Goal: Navigation & Orientation: Find specific page/section

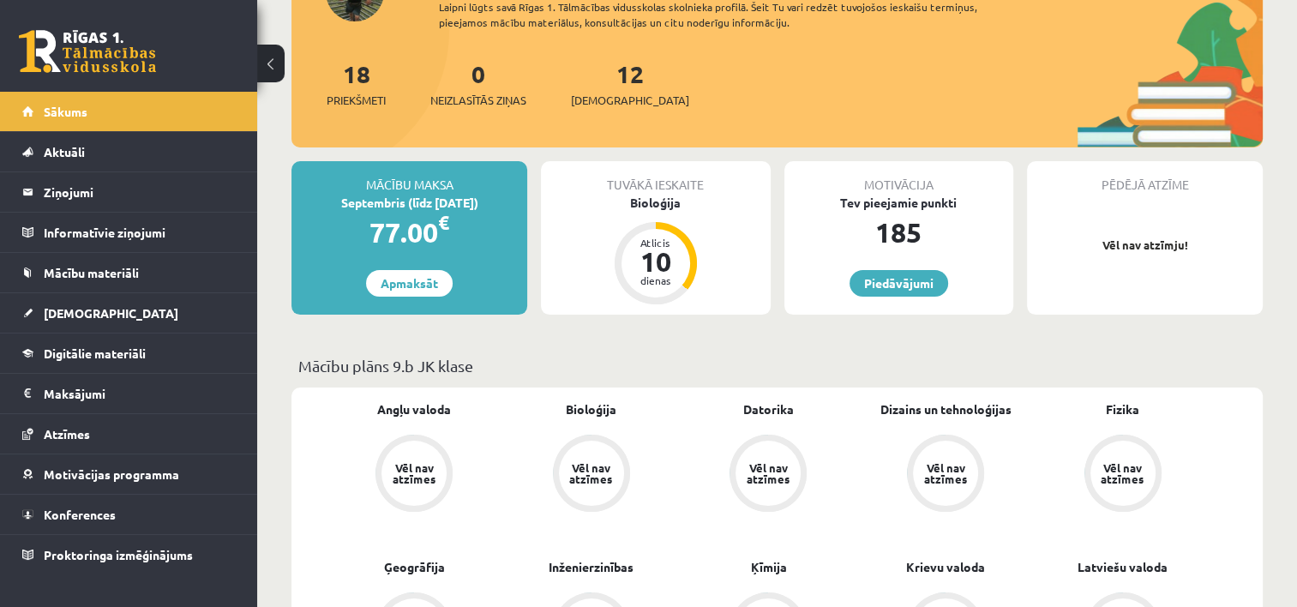
scroll to position [171, 0]
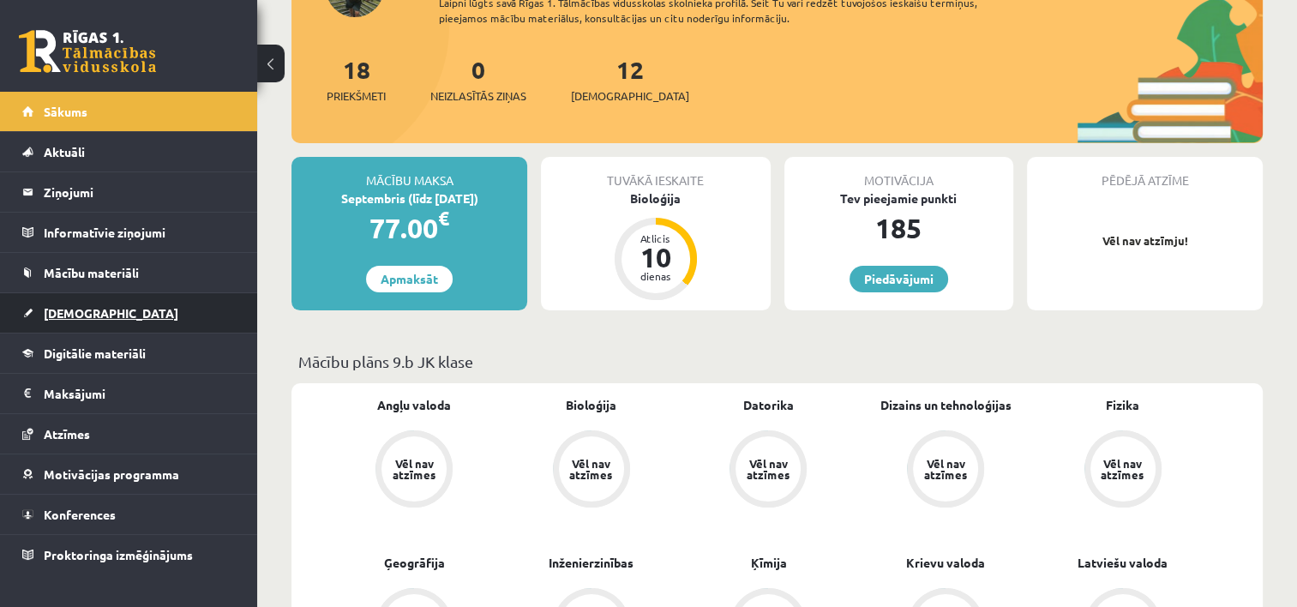
click at [79, 313] on span "[DEMOGRAPHIC_DATA]" at bounding box center [111, 312] width 135 height 15
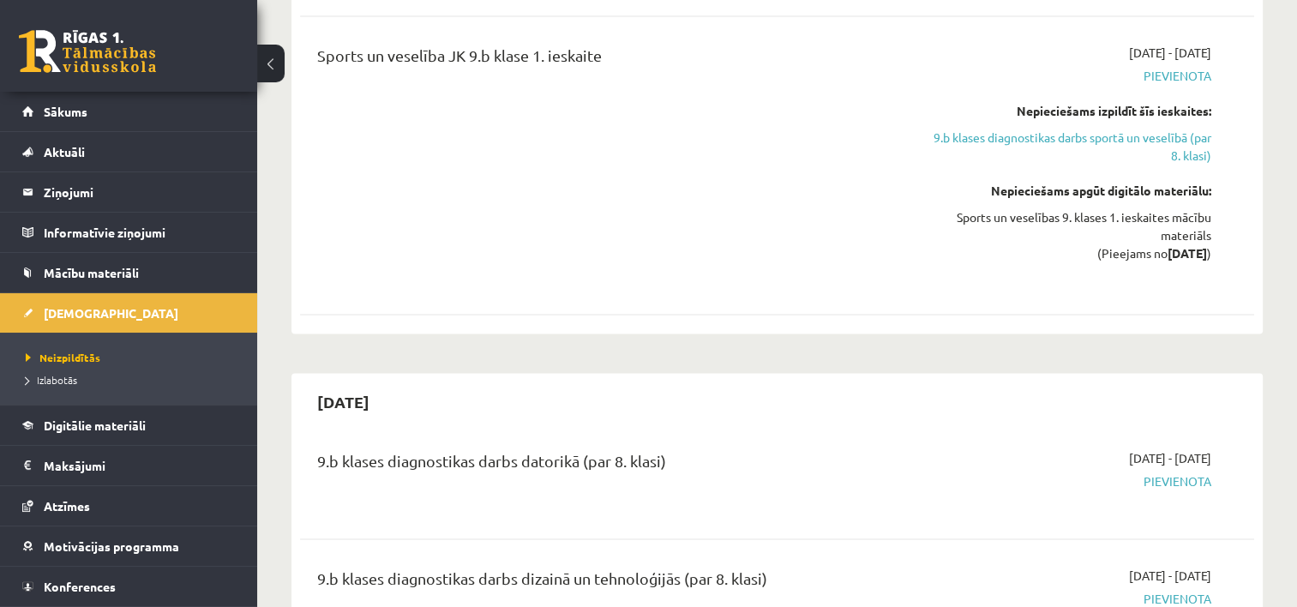
scroll to position [2526, 0]
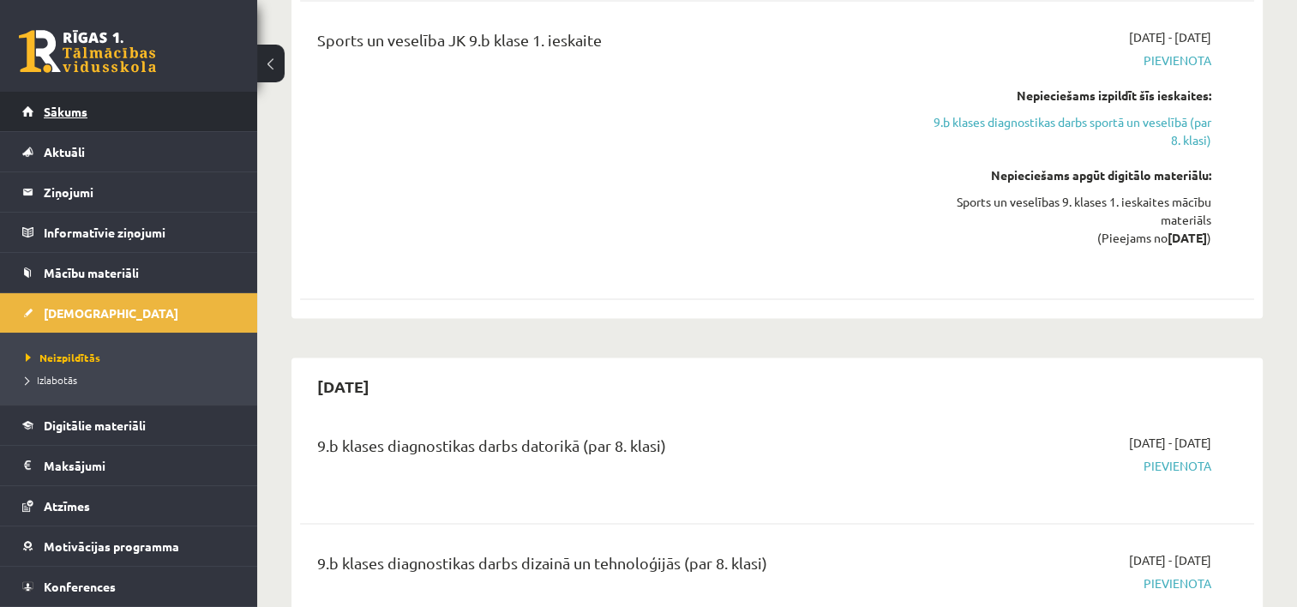
click at [84, 117] on link "Sākums" at bounding box center [129, 111] width 214 height 39
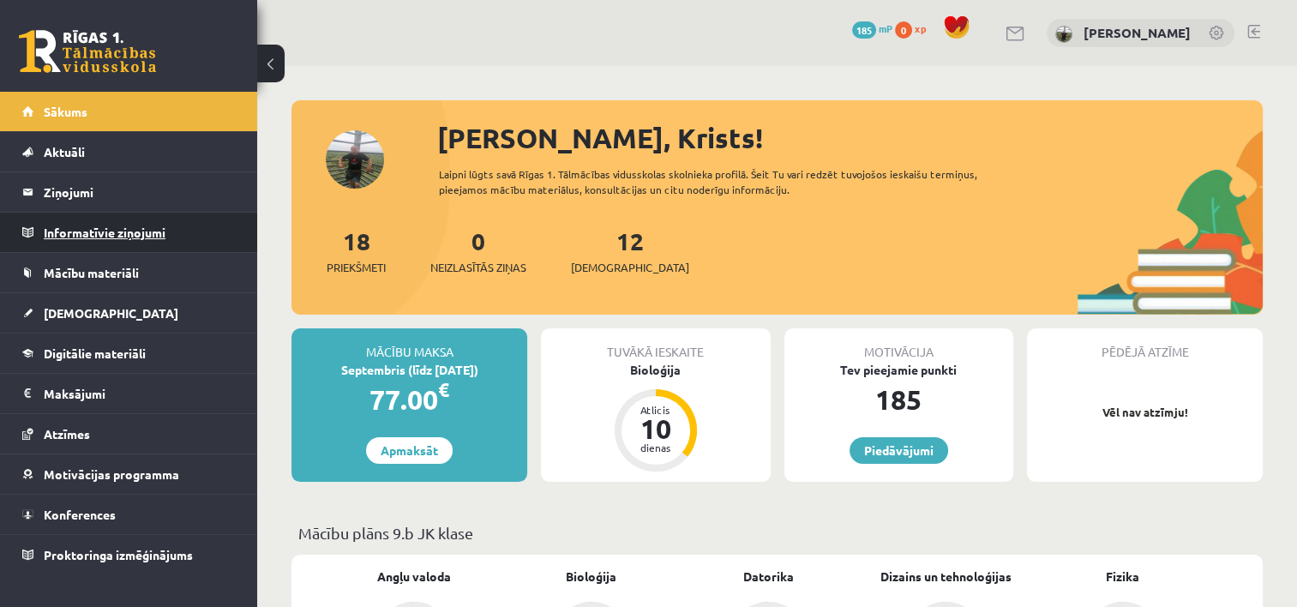
click at [96, 232] on legend "Informatīvie ziņojumi 0" at bounding box center [140, 232] width 192 height 39
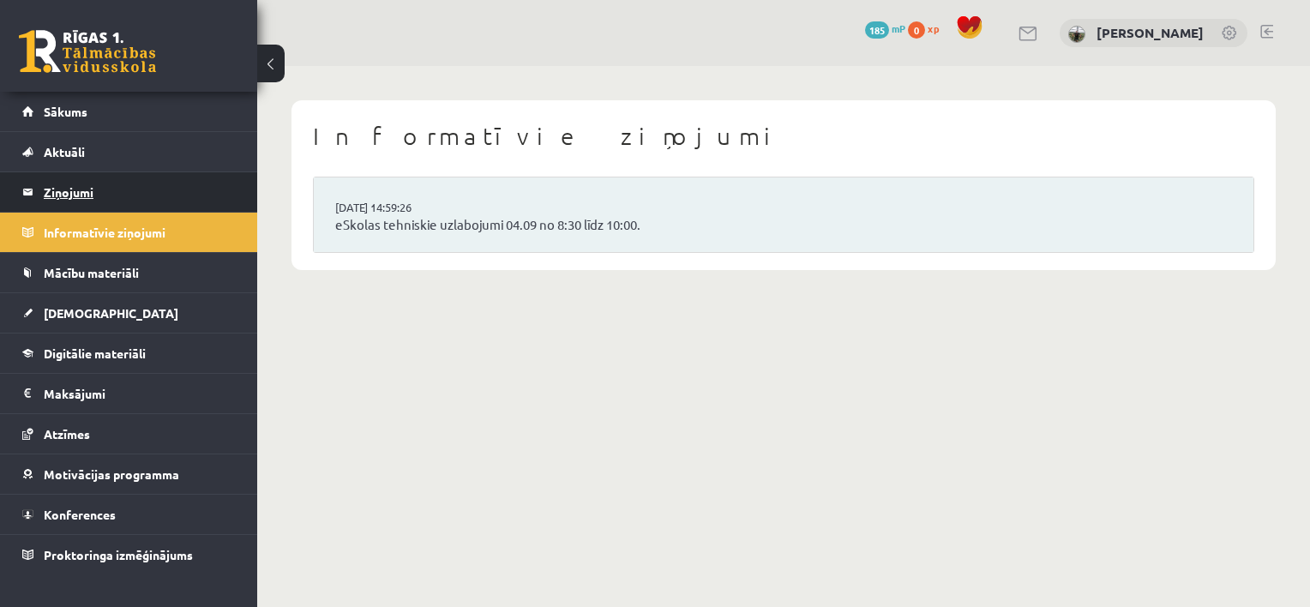
click at [64, 197] on legend "Ziņojumi 0" at bounding box center [140, 191] width 192 height 39
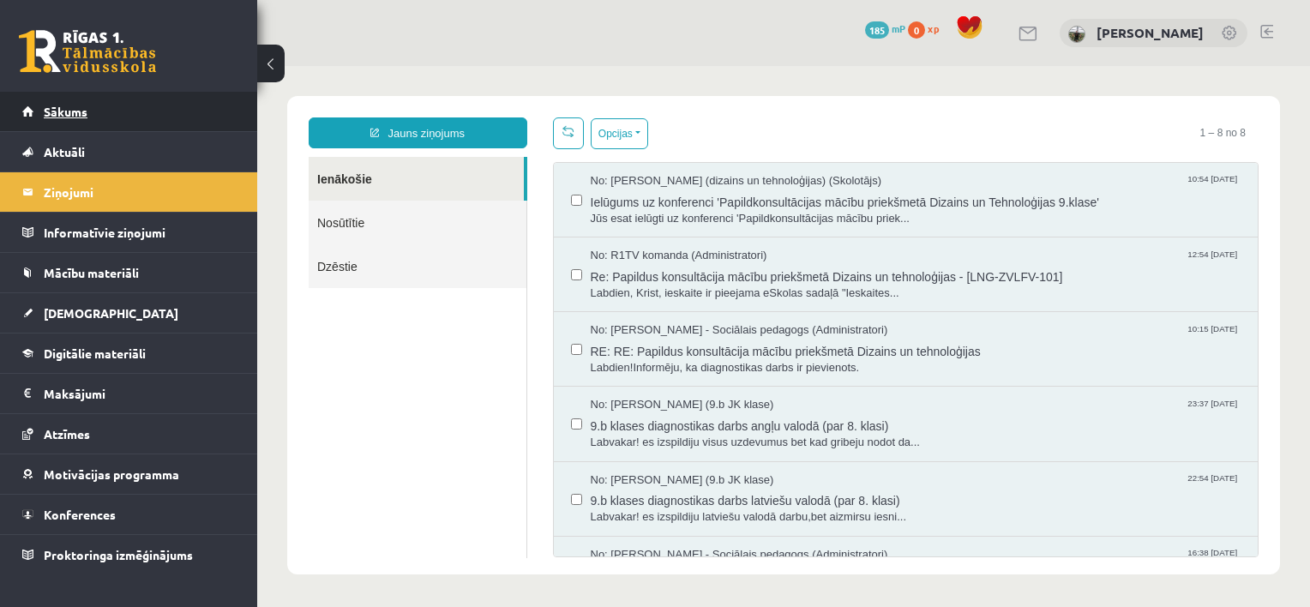
click at [53, 122] on link "Sākums" at bounding box center [129, 111] width 214 height 39
